Goal: Find specific page/section: Find specific page/section

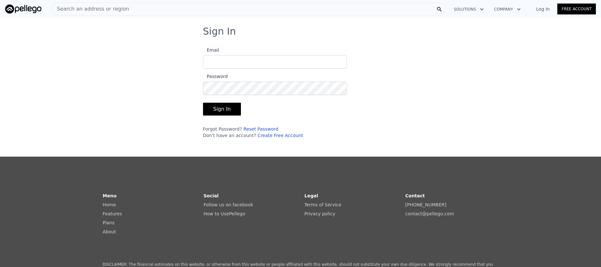
type input "[EMAIL_ADDRESS][DOMAIN_NAME]"
click at [220, 106] on button "Sign In" at bounding box center [222, 109] width 38 height 13
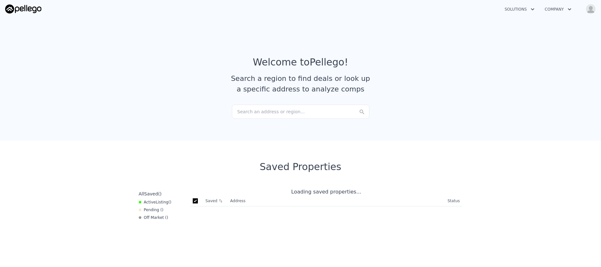
checkbox input "true"
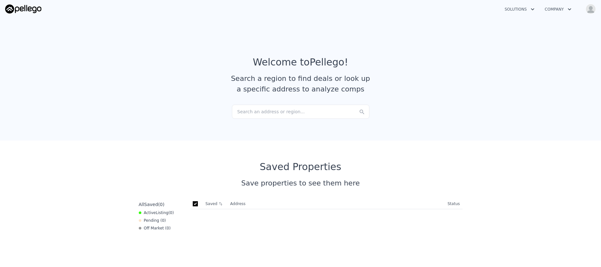
click at [268, 114] on div "Search an address or region..." at bounding box center [300, 112] width 137 height 14
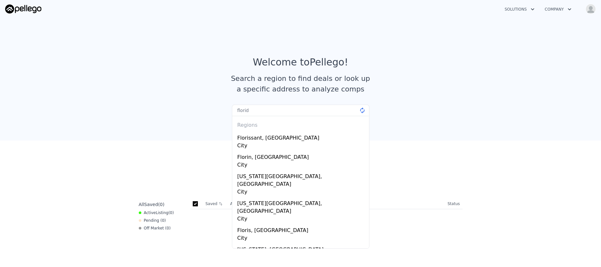
type input "[US_STATE]"
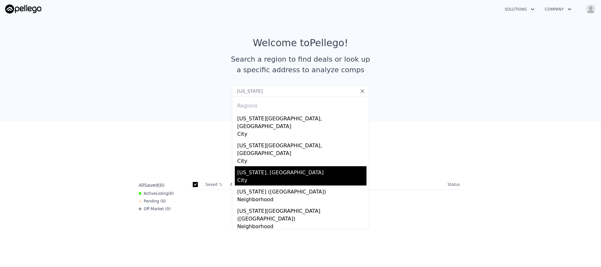
scroll to position [39, 0]
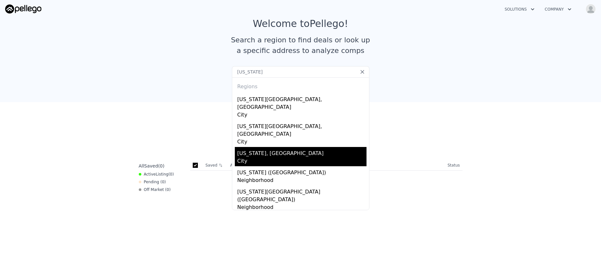
drag, startPoint x: 250, startPoint y: 72, endPoint x: 202, endPoint y: 69, distance: 47.3
click at [202, 69] on section "Welcome to Pellego ! Search a region to find deals or look up a specific addres…" at bounding box center [300, 39] width 601 height 125
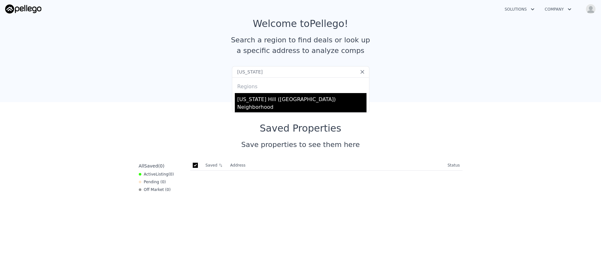
type input "[US_STATE]"
click at [272, 107] on div "Neighborhood" at bounding box center [301, 107] width 129 height 9
